Goal: Use online tool/utility: Utilize a website feature to perform a specific function

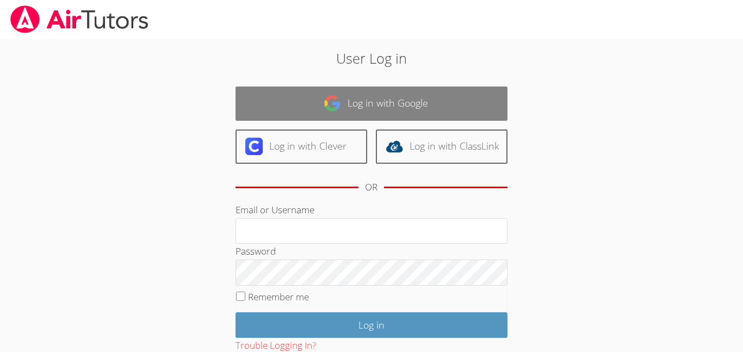
click at [320, 94] on link "Log in with Google" at bounding box center [371, 103] width 272 height 34
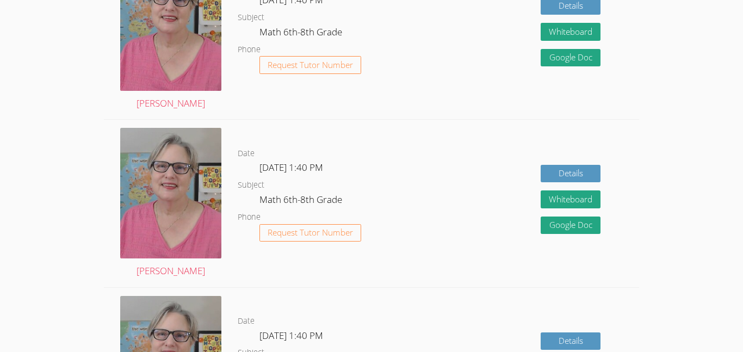
scroll to position [459, 0]
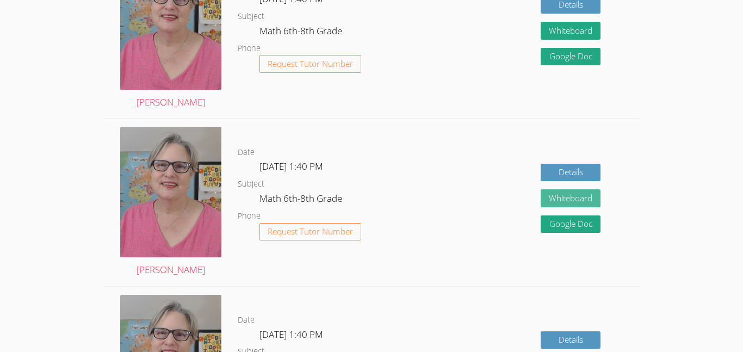
click at [551, 202] on button "Whiteboard" at bounding box center [570, 198] width 60 height 18
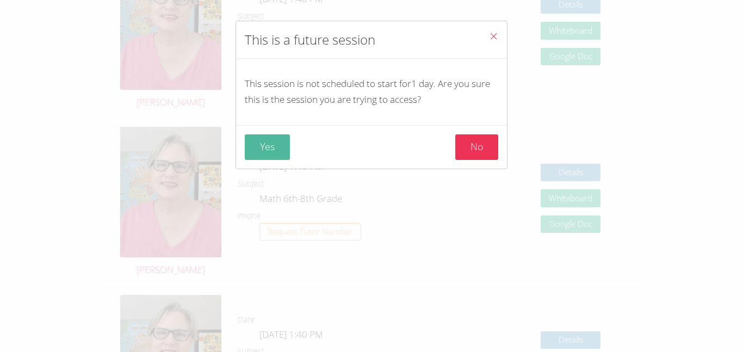
click at [267, 153] on button "Yes" at bounding box center [267, 147] width 45 height 26
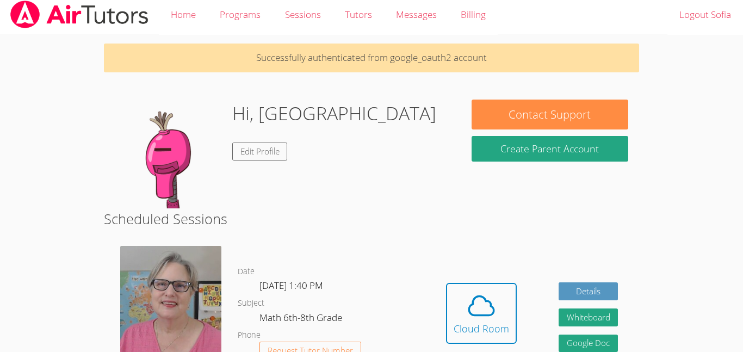
scroll to position [4, 0]
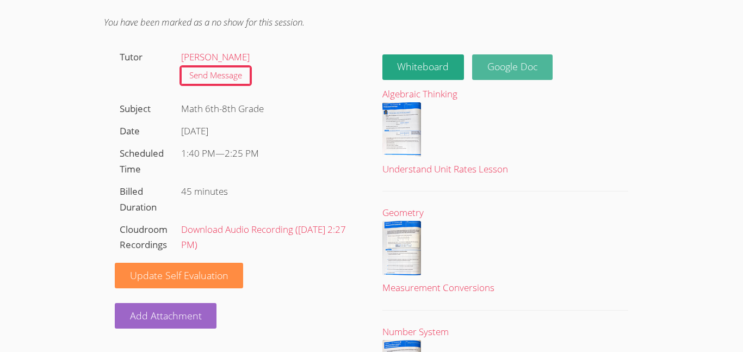
scroll to position [85, 0]
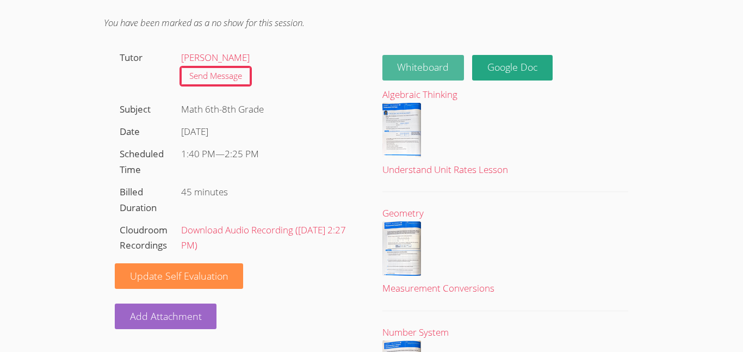
click at [403, 72] on button "Whiteboard" at bounding box center [423, 68] width 82 height 26
